Goal: Book appointment/travel/reservation

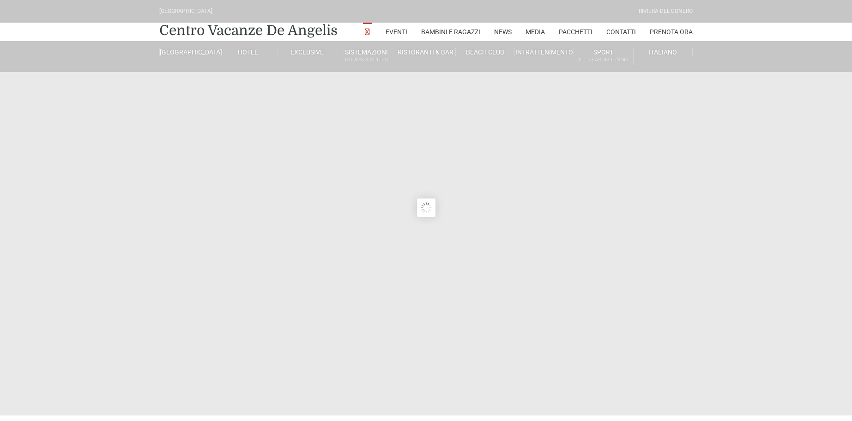
type input "23/08/2025"
type input "24/08/2025"
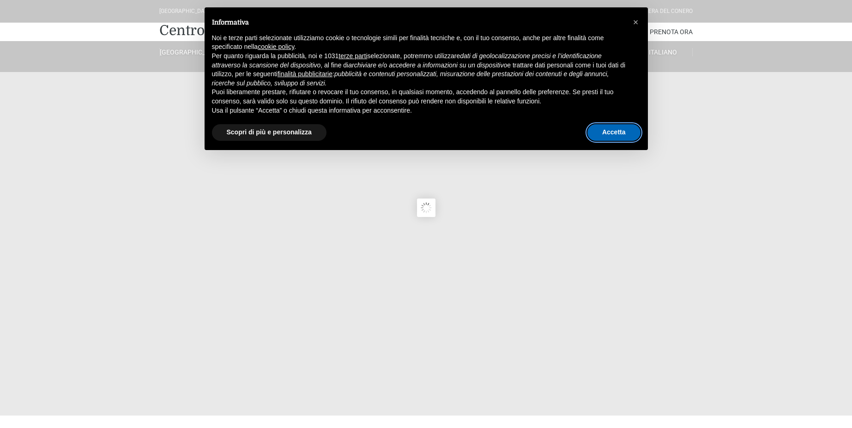
click at [610, 137] on button "Accetta" at bounding box center [614, 132] width 53 height 17
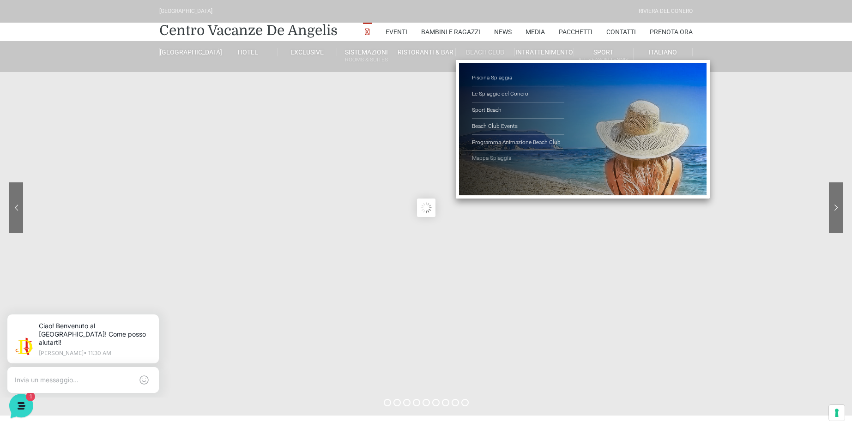
click at [489, 156] on link "Mappa Spiaggia" at bounding box center [518, 159] width 92 height 16
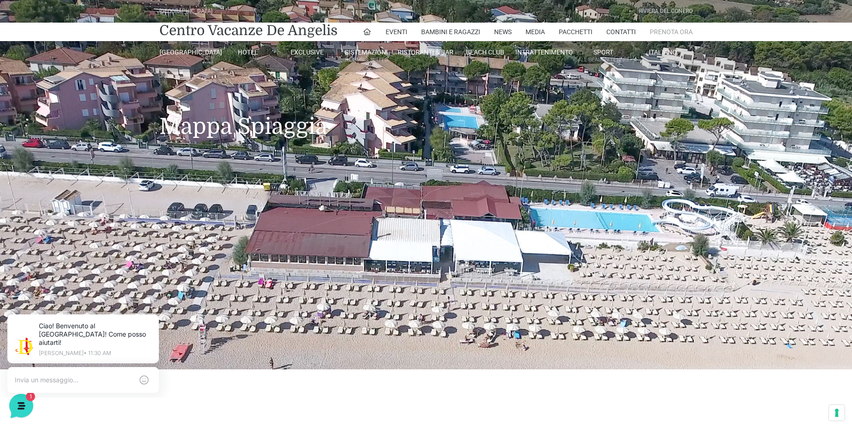
click at [668, 33] on link "Prenota Ora" at bounding box center [671, 32] width 43 height 18
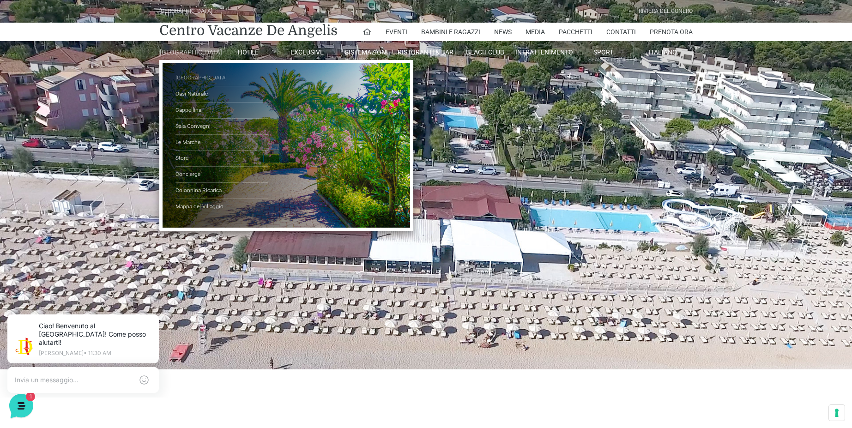
click at [186, 85] on link "[GEOGRAPHIC_DATA]" at bounding box center [222, 78] width 92 height 16
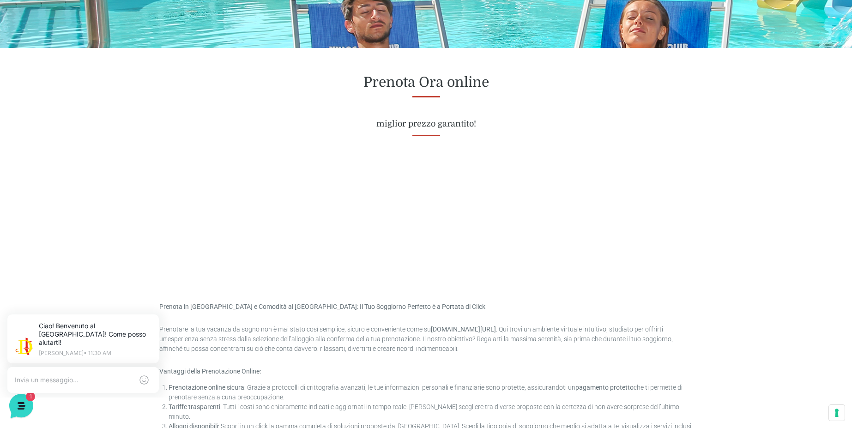
scroll to position [333, 0]
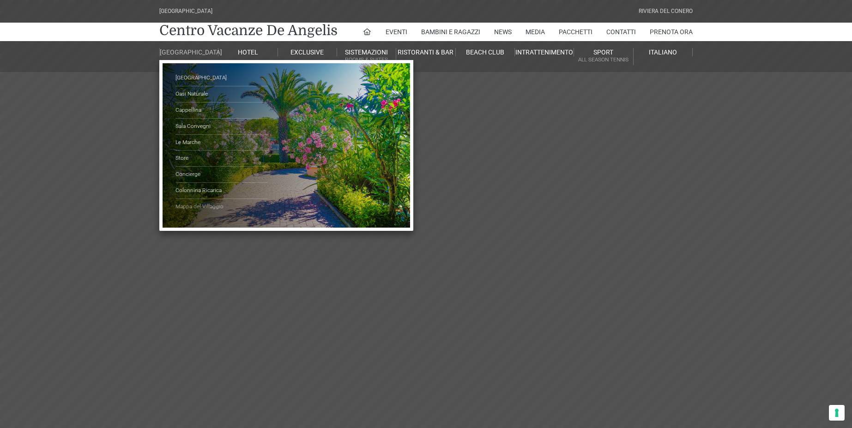
click at [194, 215] on link "Mappa del Villaggio" at bounding box center [222, 207] width 92 height 16
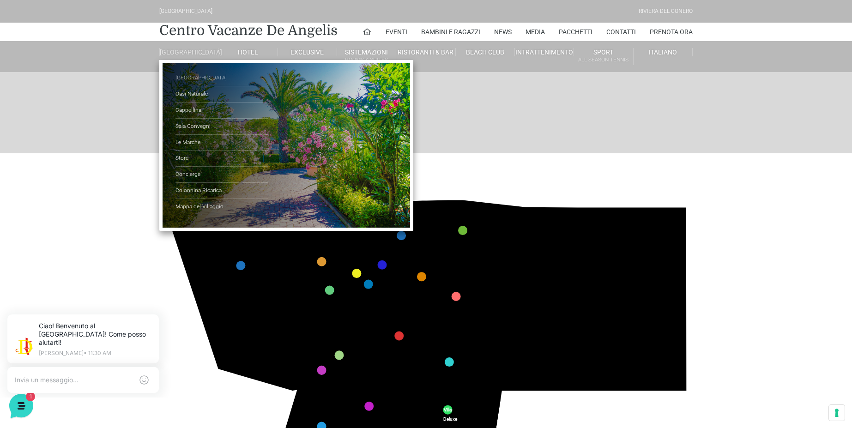
click at [194, 81] on link "[GEOGRAPHIC_DATA]" at bounding box center [222, 78] width 92 height 16
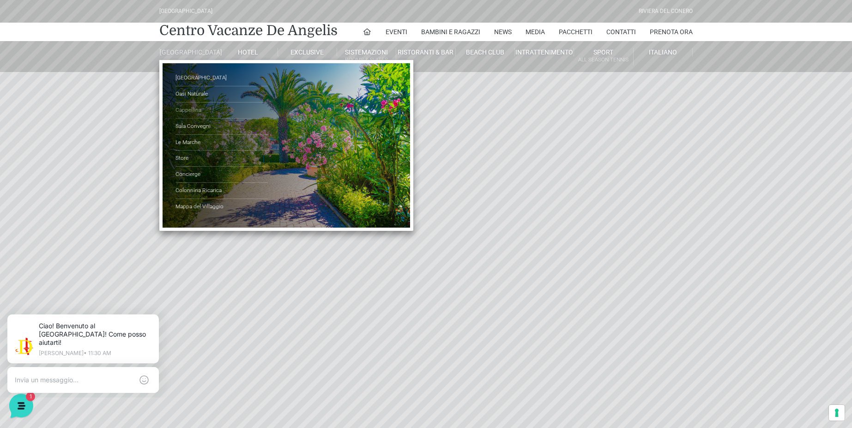
click at [193, 117] on link "Cappellina" at bounding box center [222, 111] width 92 height 16
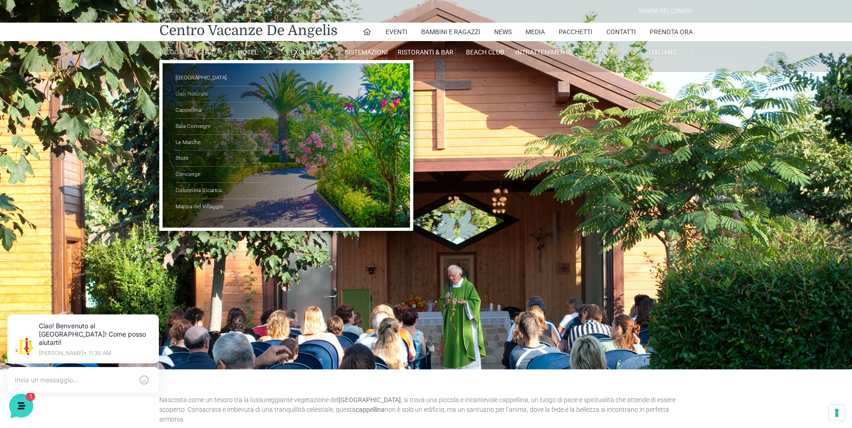
click at [190, 103] on link "Oasi Naturale" at bounding box center [222, 94] width 92 height 16
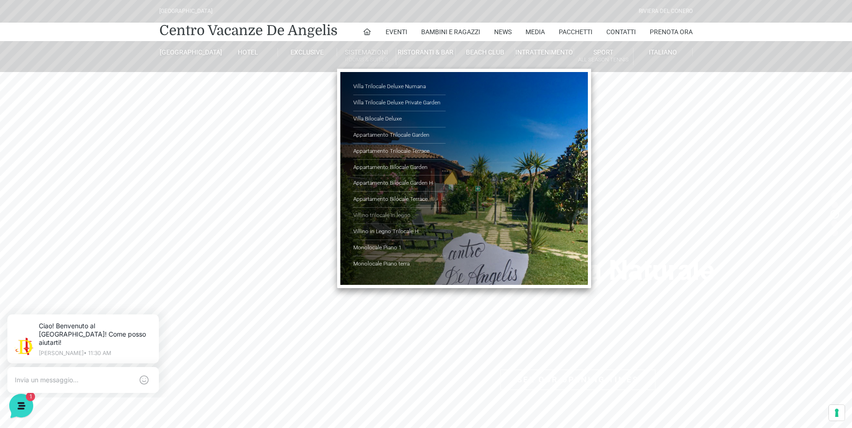
click at [390, 218] on link "Villino trilocale in legno" at bounding box center [399, 216] width 92 height 16
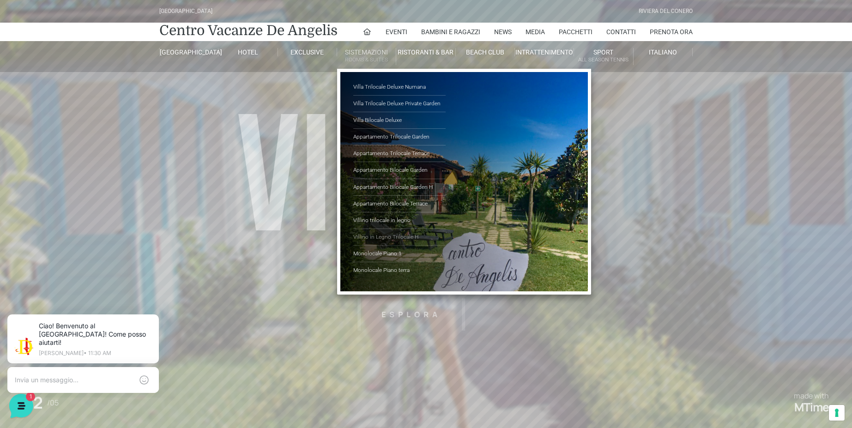
click at [407, 237] on link "Villino in Legno Trilocale H" at bounding box center [399, 237] width 92 height 17
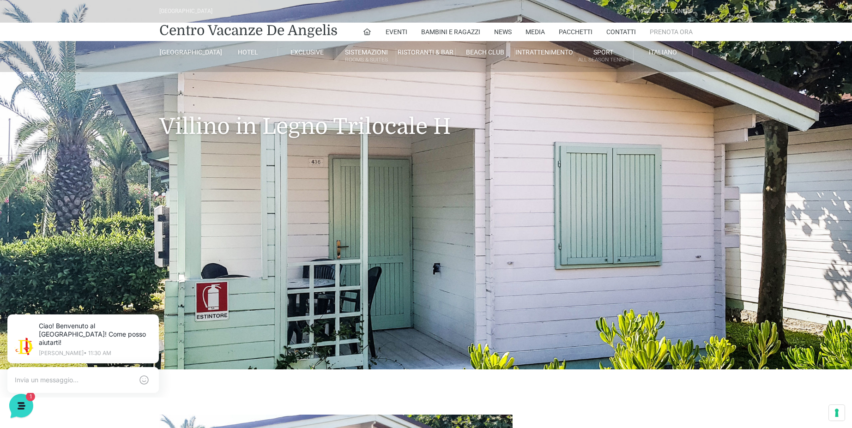
click at [657, 34] on link "Prenota Ora" at bounding box center [671, 32] width 43 height 18
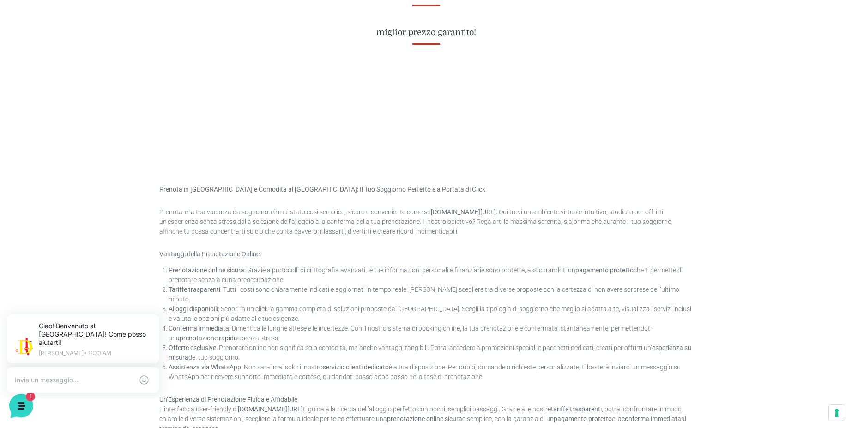
scroll to position [443, 0]
